Goal: Book appointment/travel/reservation

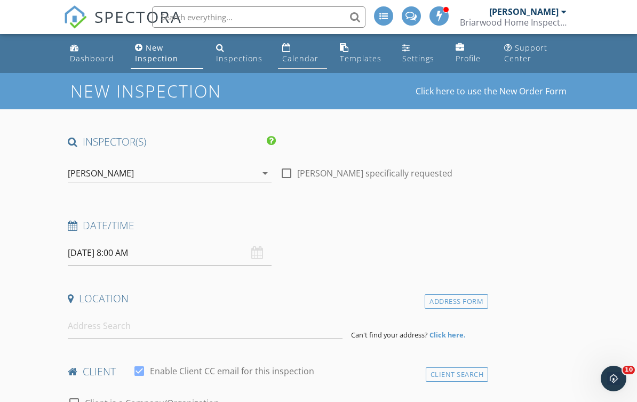
click at [308, 63] on div "Calendar" at bounding box center [300, 58] width 36 height 10
click at [306, 61] on div "Calendar" at bounding box center [300, 58] width 36 height 10
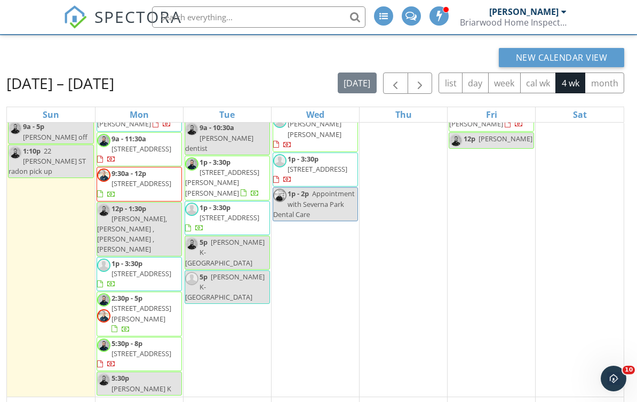
scroll to position [44, 0]
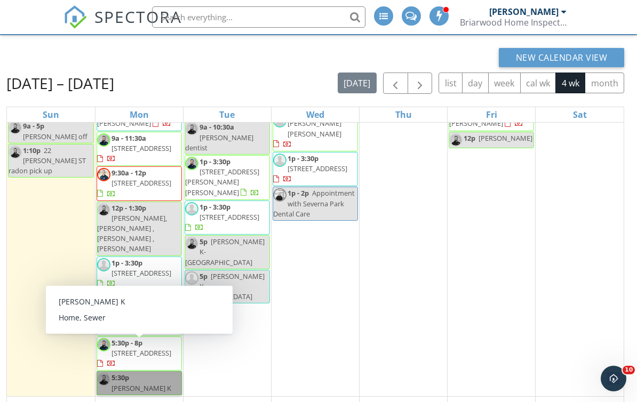
click at [164, 371] on link "5:30p [PERSON_NAME] K" at bounding box center [139, 382] width 85 height 23
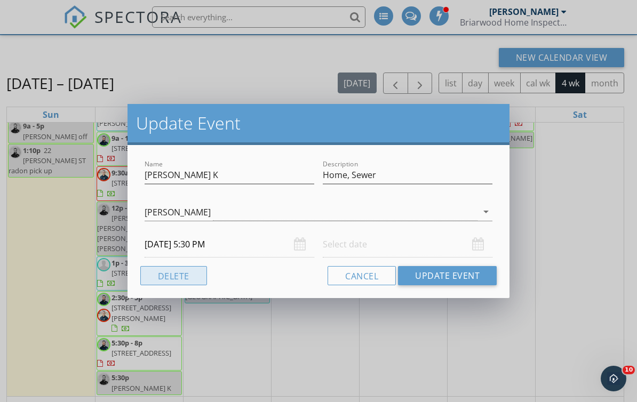
click at [193, 281] on button "Delete" at bounding box center [173, 275] width 67 height 19
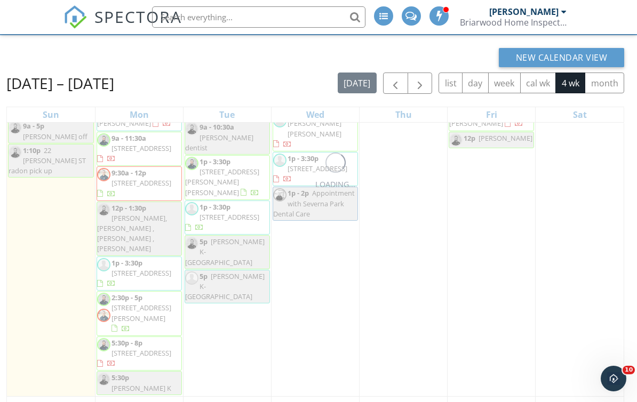
scroll to position [0, 0]
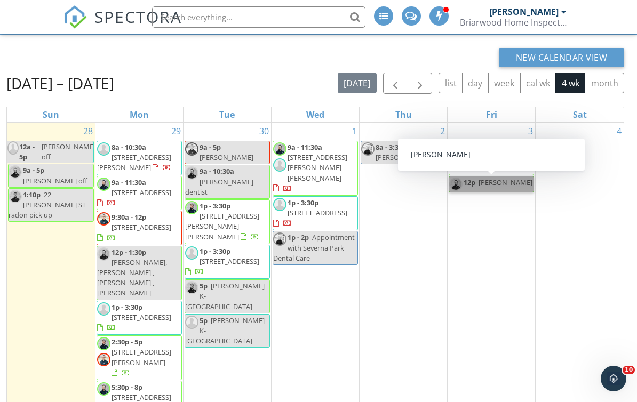
click at [519, 182] on link "12p Shannon Smith" at bounding box center [491, 184] width 85 height 17
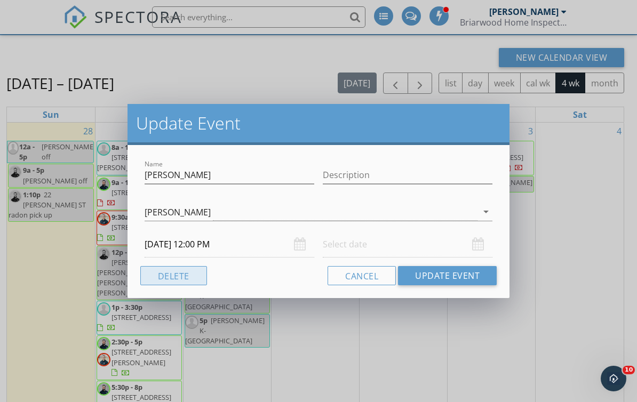
click at [182, 278] on button "Delete" at bounding box center [173, 275] width 67 height 19
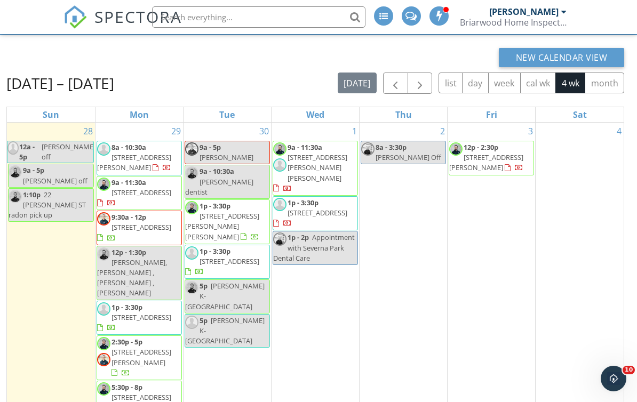
click at [315, 279] on div "1 9a - 11:30a 2803 Artemus Ct, Baldwin 21013 1p - 3:30p 85 Marhill Ct, Westmins…" at bounding box center [314, 269] width 87 height 293
click at [317, 277] on div "1 9a - 11:30a 2803 Artemus Ct, Baldwin 21013 1p - 3:30p 85 Marhill Ct, Westmins…" at bounding box center [314, 269] width 87 height 293
click at [321, 276] on div "1 9a - 11:30a 2803 Artemus Ct, Baldwin 21013 1p - 3:30p 85 Marhill Ct, Westmins…" at bounding box center [314, 269] width 87 height 293
click at [323, 268] on div "1 9a - 11:30a 2803 Artemus Ct, Baldwin 21013 1p - 3:30p 85 Marhill Ct, Westmins…" at bounding box center [314, 269] width 87 height 293
click at [323, 275] on div "1 9a - 11:30a 2803 Artemus Ct, Baldwin 21013 1p - 3:30p 85 Marhill Ct, Westmins…" at bounding box center [314, 269] width 87 height 293
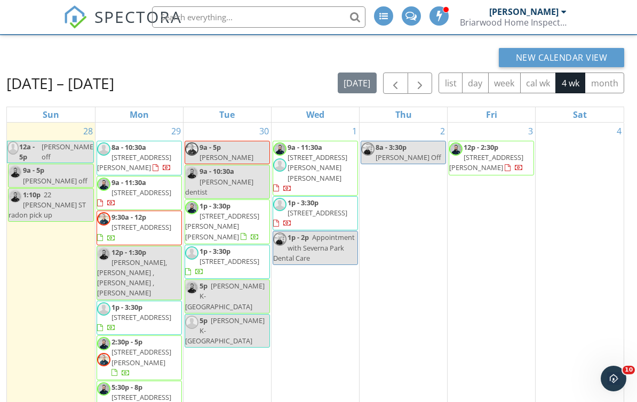
click at [318, 266] on div "1 9a - 11:30a 2803 Artemus Ct, Baldwin 21013 1p - 3:30p 85 Marhill Ct, Westmins…" at bounding box center [314, 269] width 87 height 293
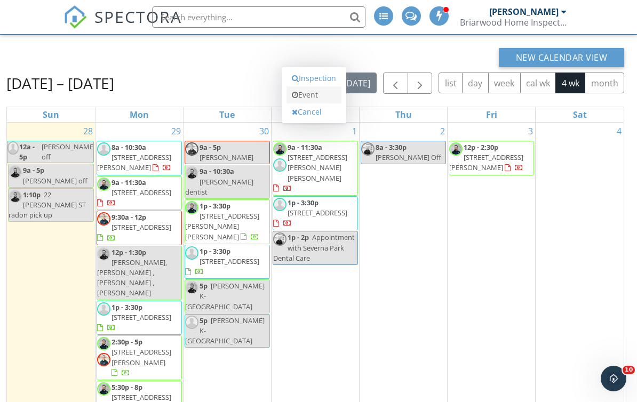
click at [318, 94] on link "Event" at bounding box center [313, 94] width 55 height 17
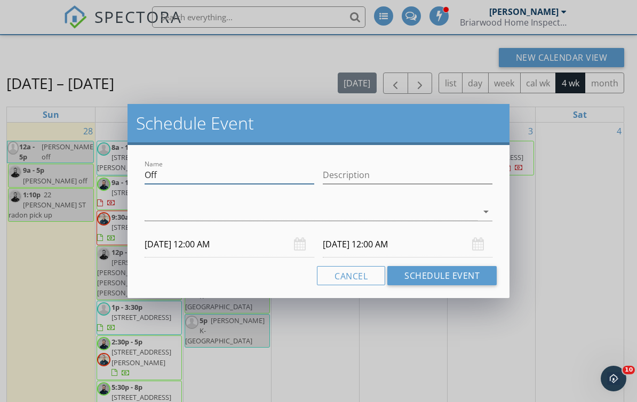
click at [247, 172] on input "Off" at bounding box center [230, 175] width 170 height 18
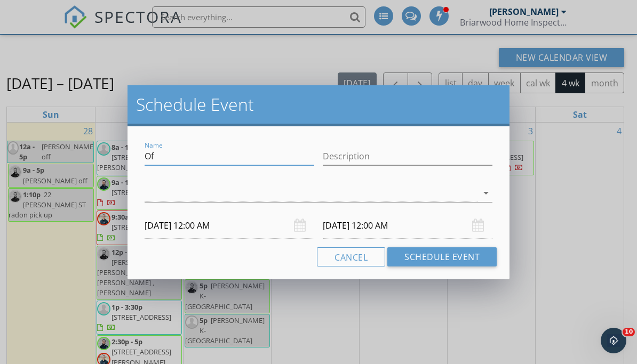
type input "O"
type input "2817 N Howard - Radon drop"
click at [388, 195] on div at bounding box center [311, 194] width 333 height 18
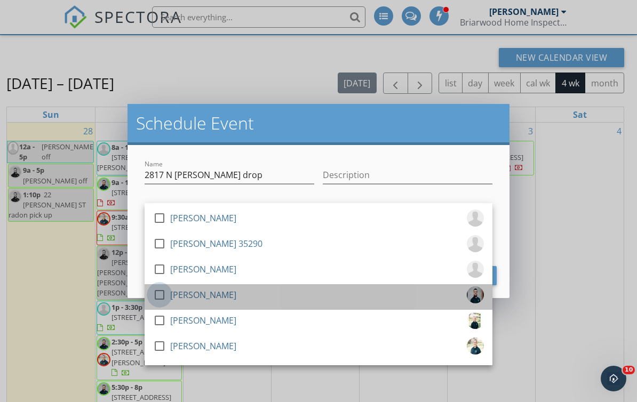
click at [163, 295] on div at bounding box center [159, 295] width 18 height 18
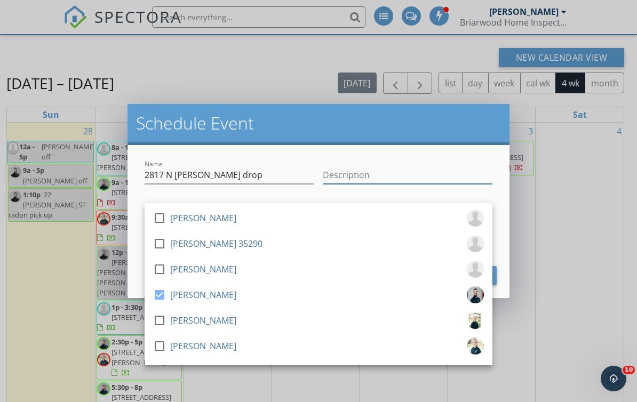
click at [394, 166] on input "Description" at bounding box center [408, 175] width 170 height 18
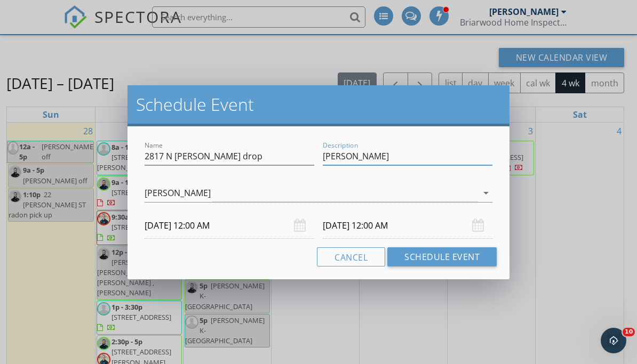
type input "Shannon Smith"
click at [481, 221] on div "10/02/2025 12:00 AM" at bounding box center [408, 226] width 170 height 26
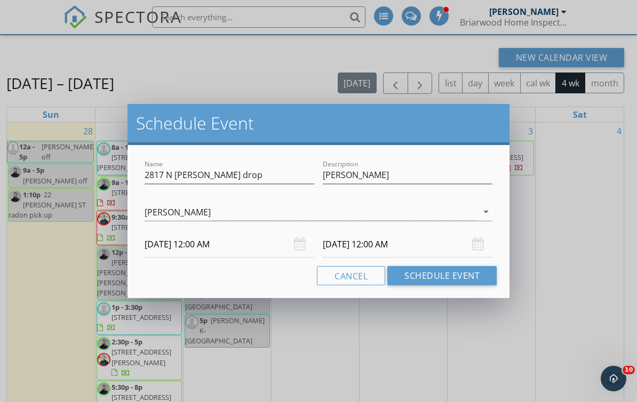
click at [479, 244] on div "10/02/2025 12:00 AM" at bounding box center [408, 244] width 170 height 26
click at [407, 243] on input "10/02/2025 12:00 AM" at bounding box center [408, 244] width 170 height 26
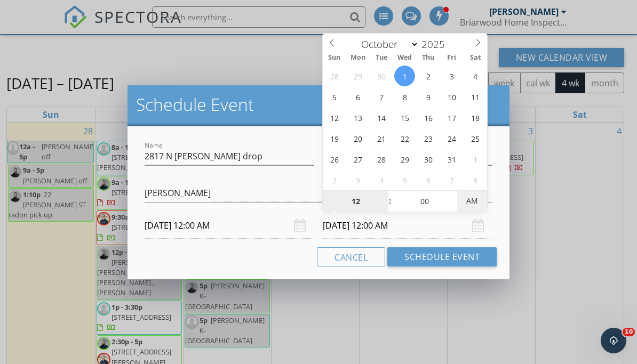
type input "10/01/2025 12:00 PM"
click at [270, 247] on div "Cancel Schedule Event" at bounding box center [318, 256] width 356 height 19
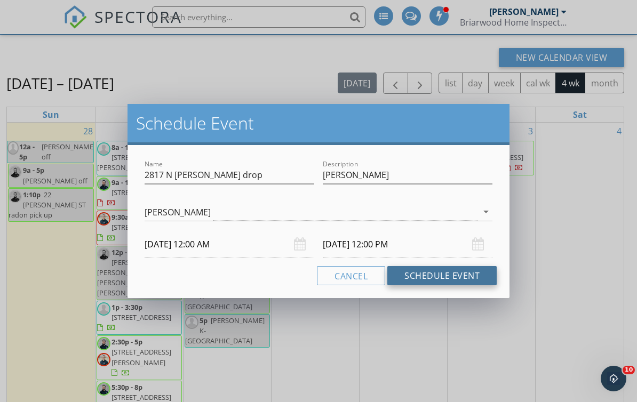
click at [457, 273] on button "Schedule Event" at bounding box center [441, 275] width 109 height 19
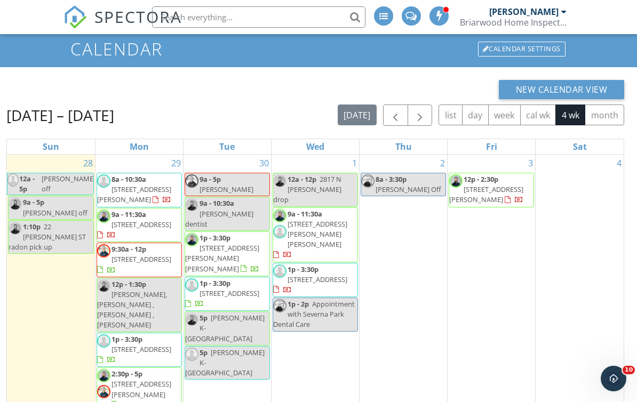
scroll to position [42, 0]
